Goal: Information Seeking & Learning: Learn about a topic

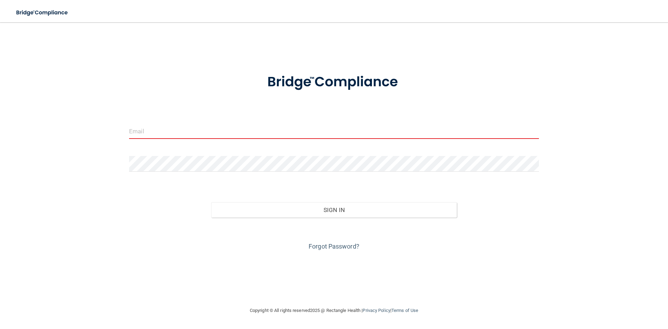
type input "[EMAIL_ADDRESS][DOMAIN_NAME]"
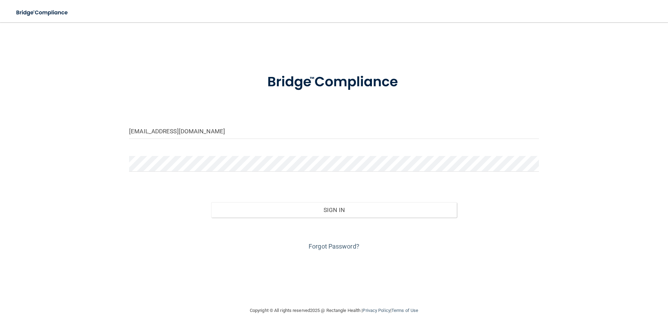
click at [211, 202] on button "Sign In" at bounding box center [334, 209] width 246 height 15
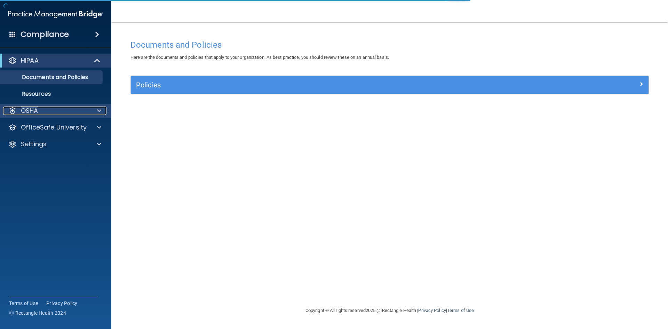
click at [37, 112] on p "OSHA" at bounding box center [29, 111] width 17 height 8
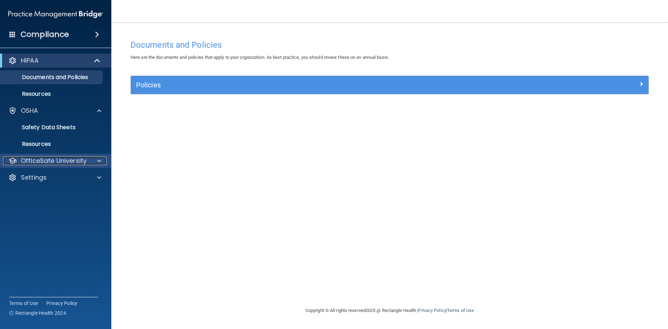
click at [78, 160] on p "OfficeSafe University" at bounding box center [54, 161] width 66 height 8
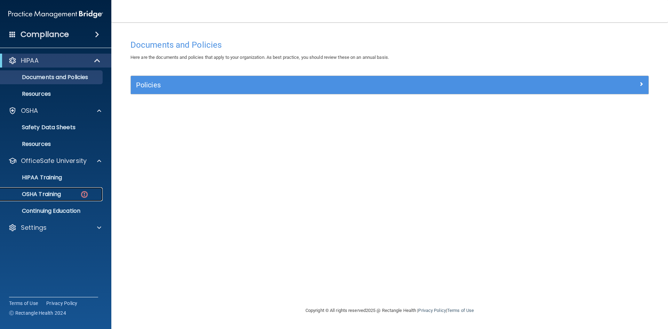
click at [52, 199] on link "OSHA Training" at bounding box center [48, 194] width 110 height 14
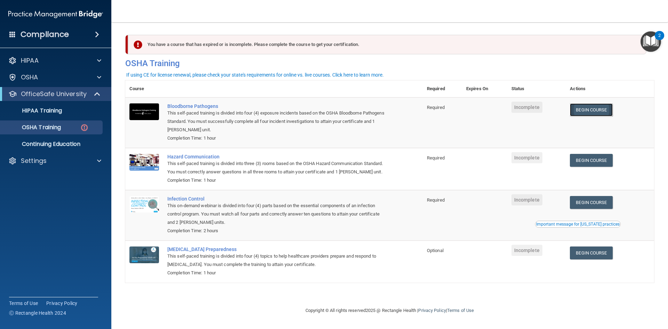
click at [595, 107] on link "Begin Course" at bounding box center [591, 109] width 42 height 13
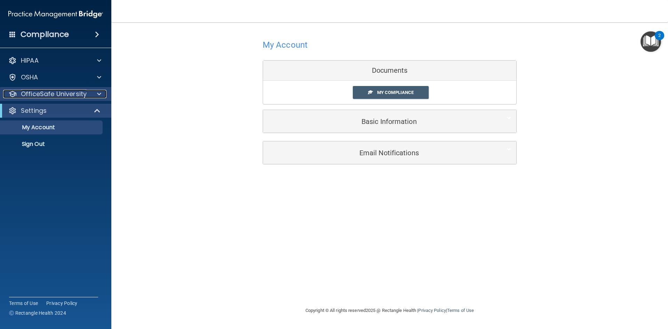
click at [99, 97] on span at bounding box center [99, 94] width 4 height 8
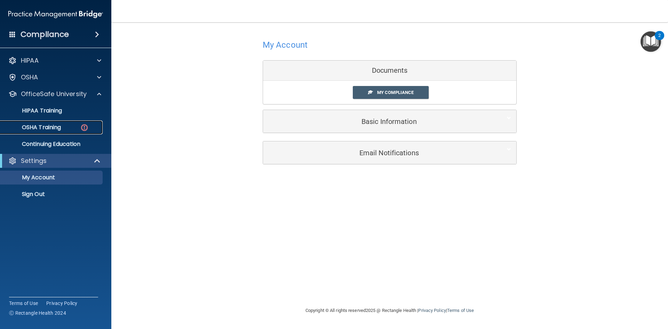
click at [81, 125] on img at bounding box center [84, 127] width 9 height 9
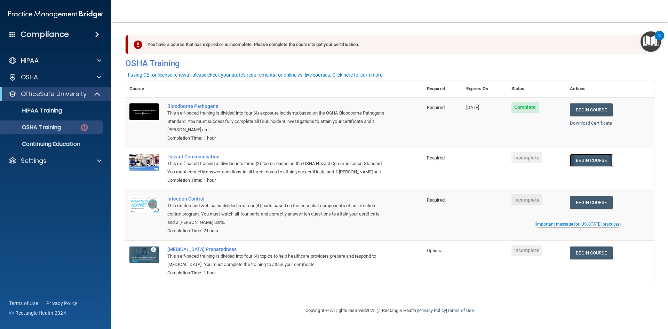
click at [578, 161] on link "Begin Course" at bounding box center [591, 160] width 42 height 13
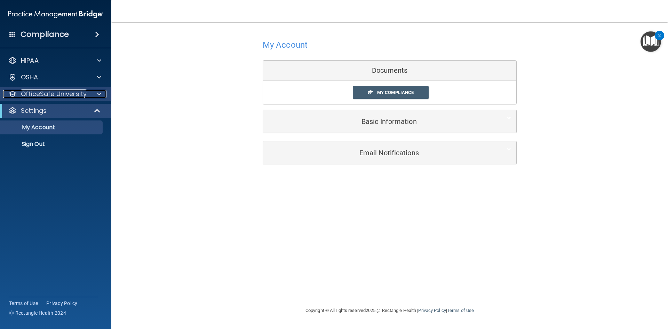
click at [86, 92] on div "OfficeSafe University" at bounding box center [46, 94] width 86 height 8
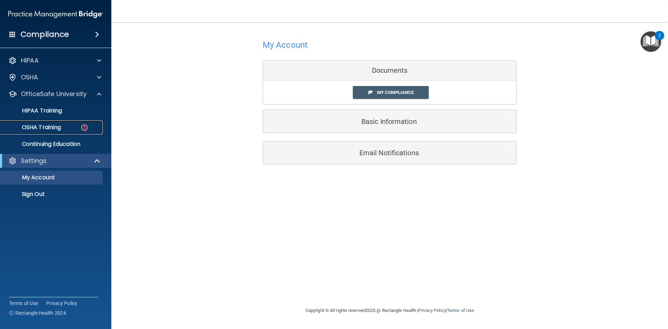
click at [74, 125] on div "OSHA Training" at bounding box center [52, 127] width 95 height 7
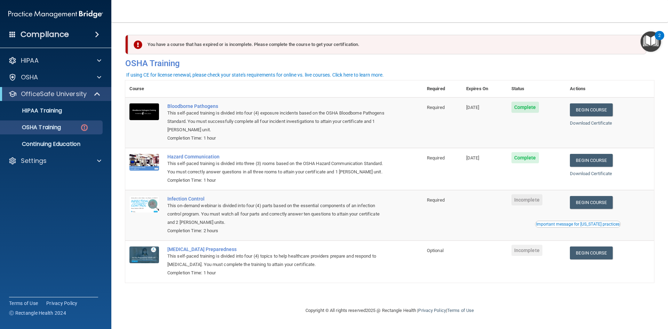
click at [577, 226] on div "Important message for [US_STATE] practices" at bounding box center [578, 224] width 84 height 4
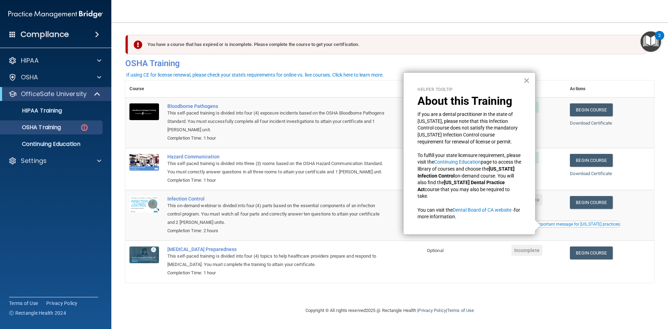
click at [496, 139] on p "If you are a dental practitioner in the state of California, please note that t…" at bounding box center [470, 128] width 104 height 34
click at [529, 280] on td "Incomplete" at bounding box center [537, 262] width 59 height 42
click at [391, 257] on td "COVID-19 Preparedness This self-paced training is divided into four (4) topics …" at bounding box center [293, 262] width 260 height 42
click at [532, 83] on div "Helper Tooltip About this Training If you are a dental practitioner in the stat…" at bounding box center [470, 153] width 132 height 162
click at [527, 76] on button "×" at bounding box center [527, 80] width 7 height 11
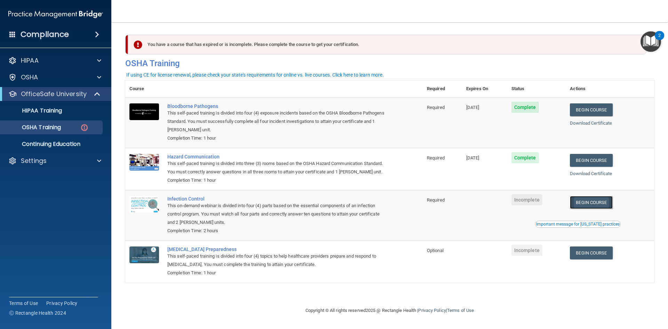
click at [598, 201] on link "Begin Course" at bounding box center [591, 202] width 42 height 13
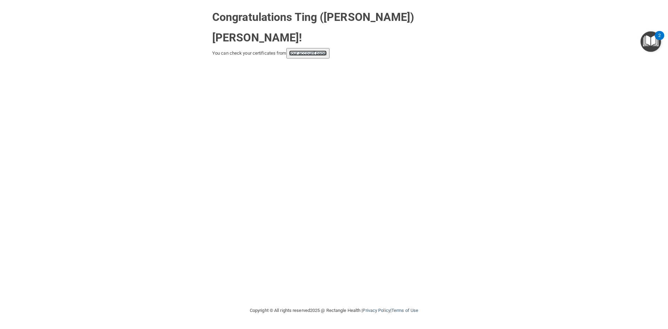
click at [311, 50] on link "your account page!" at bounding box center [308, 52] width 38 height 5
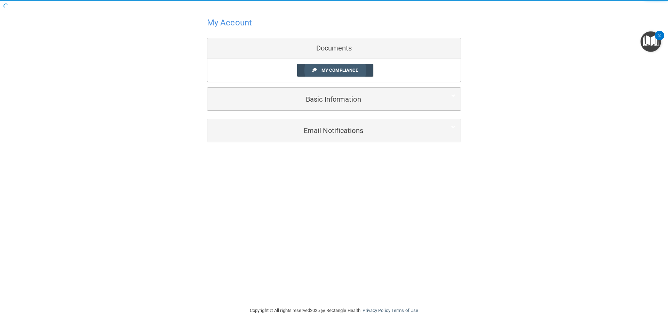
click at [343, 68] on span "My Compliance" at bounding box center [340, 70] width 37 height 5
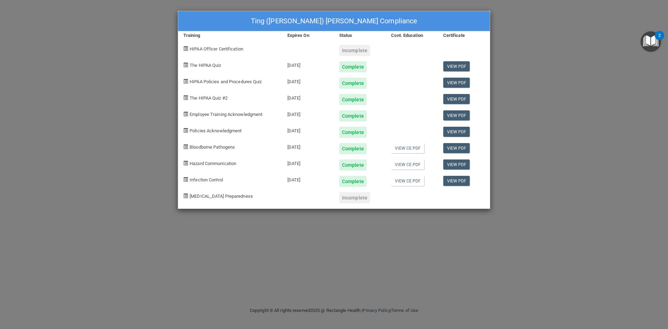
click at [550, 35] on div "Ting (Tiffany) Lin's Compliance Training Expires On Status Cont. Education Cert…" at bounding box center [334, 164] width 668 height 329
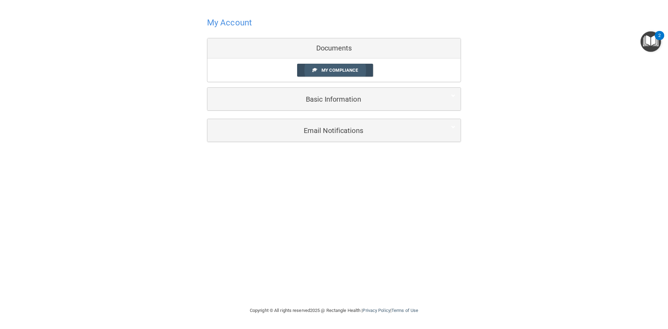
click at [342, 69] on span "My Compliance" at bounding box center [340, 70] width 37 height 5
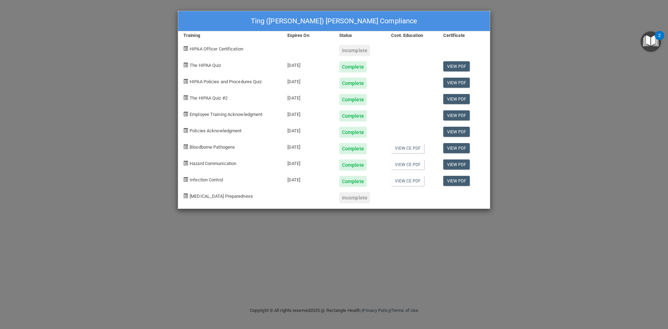
click at [48, 17] on div "Ting (Tiffany) Lin's Compliance Training Expires On Status Cont. Education Cert…" at bounding box center [334, 164] width 668 height 329
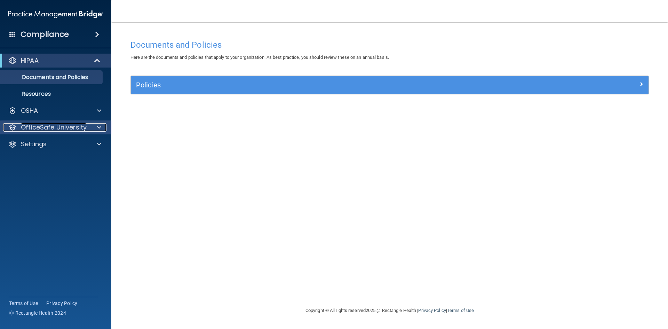
click at [88, 126] on div "OfficeSafe University" at bounding box center [46, 127] width 86 height 8
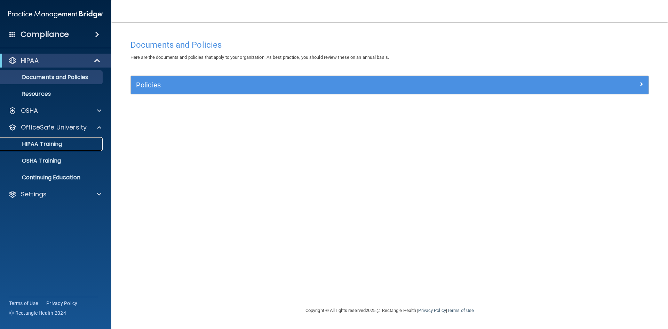
click at [54, 143] on p "HIPAA Training" at bounding box center [33, 144] width 57 height 7
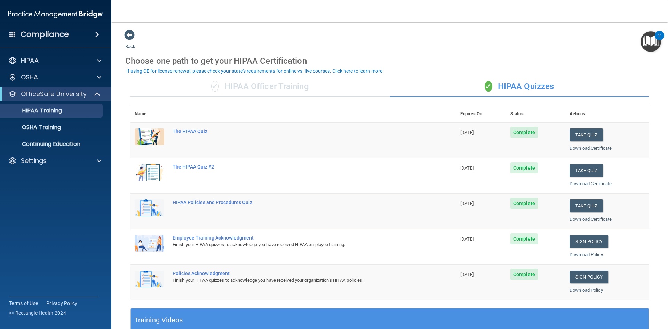
click at [257, 89] on div "✓ HIPAA Officer Training" at bounding box center [260, 86] width 259 height 21
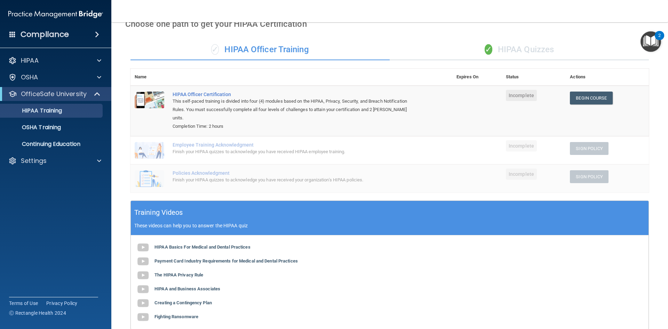
scroll to position [12, 0]
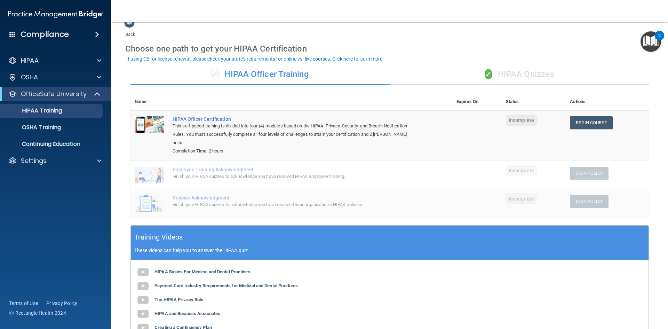
drag, startPoint x: 541, startPoint y: 118, endPoint x: 365, endPoint y: 58, distance: 185.6
click at [365, 58] on div "If using CE for license renewal, please check your state's requirements for onl…" at bounding box center [255, 58] width 258 height 5
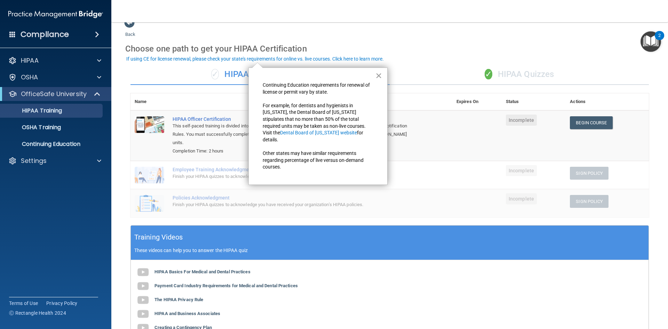
click at [377, 74] on button "×" at bounding box center [379, 75] width 7 height 11
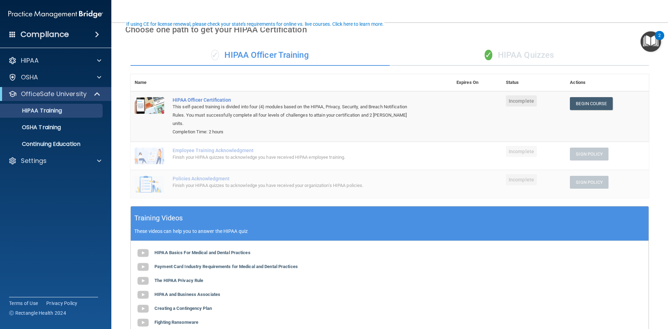
scroll to position [47, 0]
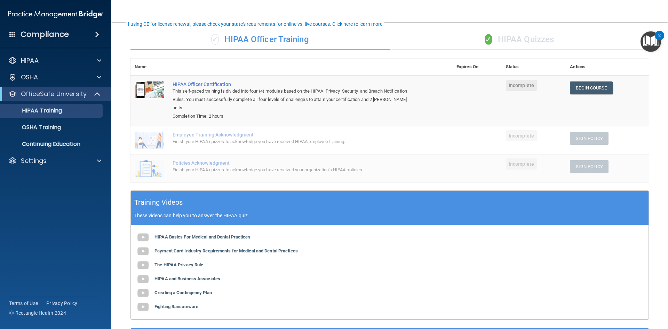
click at [512, 42] on div "✓ HIPAA Quizzes" at bounding box center [519, 39] width 259 height 21
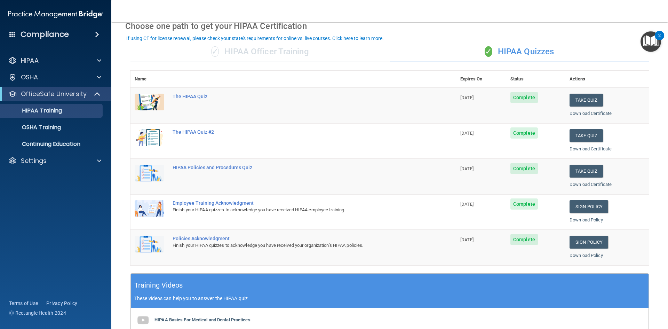
scroll to position [0, 0]
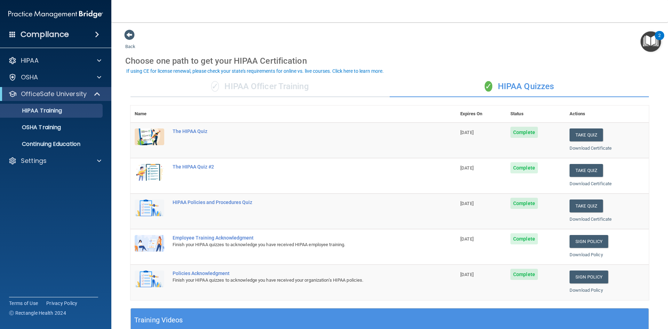
click at [276, 89] on div "✓ HIPAA Officer Training" at bounding box center [260, 86] width 259 height 21
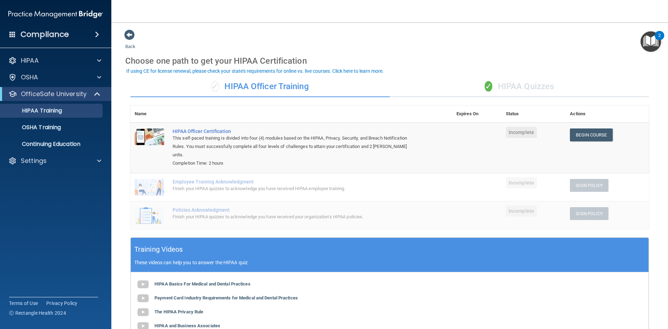
click at [530, 82] on div "✓ HIPAA Quizzes" at bounding box center [519, 86] width 259 height 21
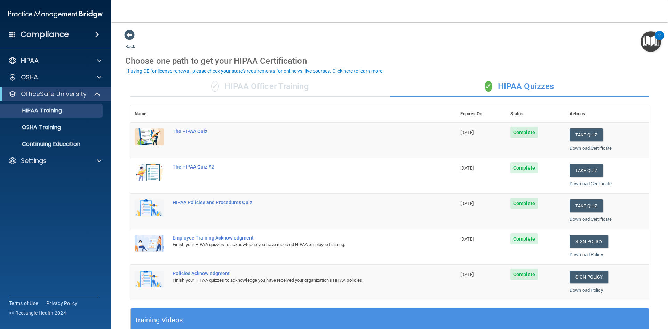
click at [123, 38] on main "Back Choose one path to get your HIPAA Certification ✓ HIPAA Officer Training ✓…" at bounding box center [389, 175] width 557 height 307
click at [131, 37] on span at bounding box center [129, 35] width 10 height 10
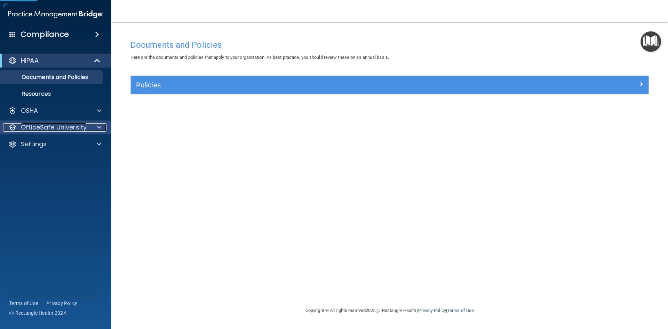
click at [84, 127] on p "OfficeSafe University" at bounding box center [54, 127] width 66 height 8
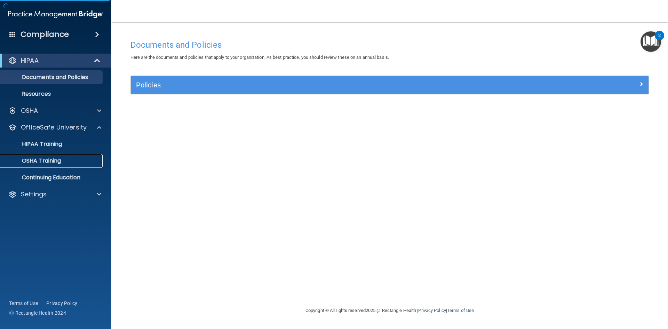
click at [74, 157] on link "OSHA Training" at bounding box center [48, 161] width 110 height 14
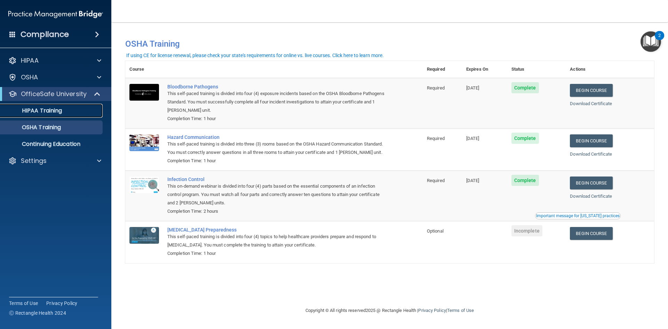
click at [52, 115] on link "HIPAA Training" at bounding box center [48, 111] width 110 height 14
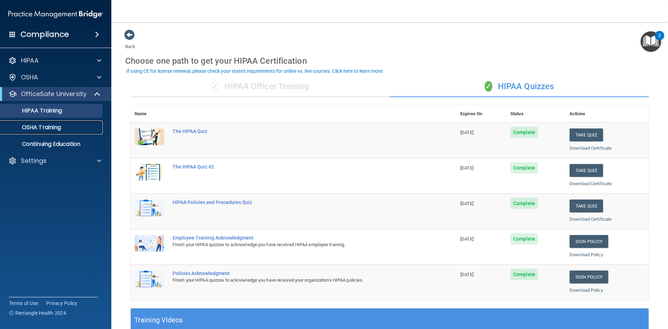
click at [52, 128] on p "OSHA Training" at bounding box center [33, 127] width 56 height 7
